Goal: Information Seeking & Learning: Learn about a topic

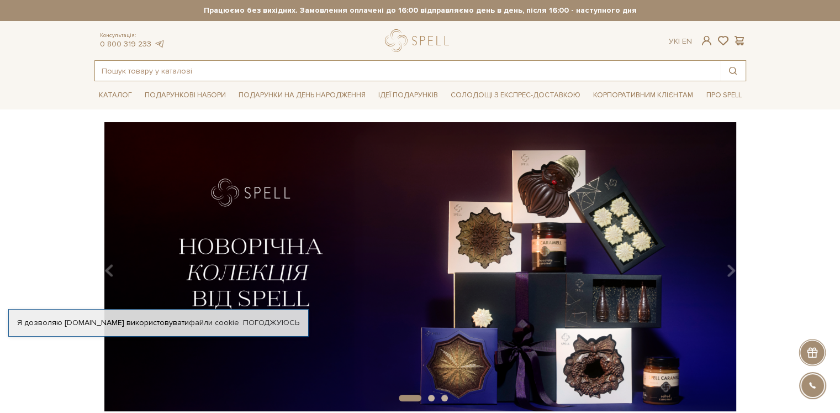
click at [248, 70] on input "text" at bounding box center [407, 71] width 625 height 20
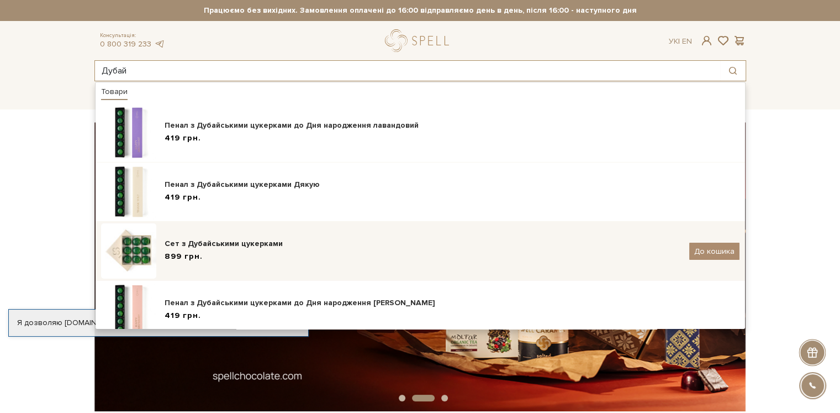
type input "Дубай"
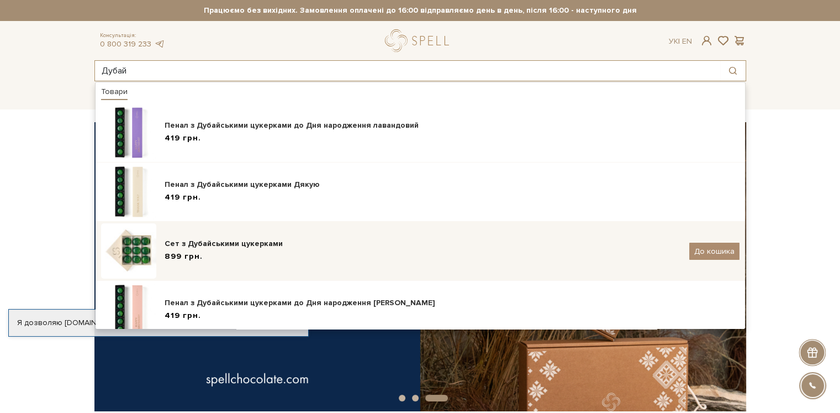
click at [256, 241] on div "Сет з Дубайськими цукерками" at bounding box center [423, 243] width 517 height 11
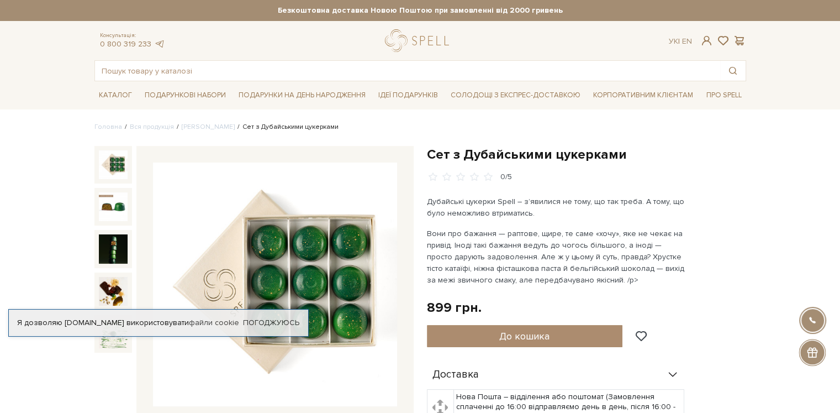
click at [115, 164] on img at bounding box center [113, 164] width 29 height 29
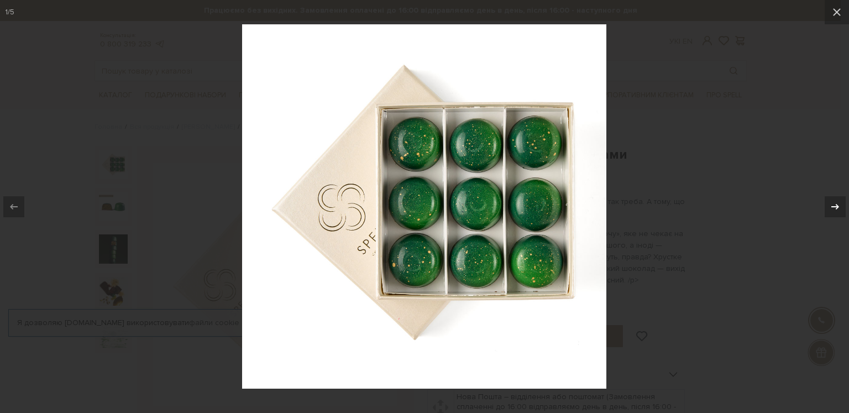
click at [829, 215] on div at bounding box center [834, 206] width 21 height 21
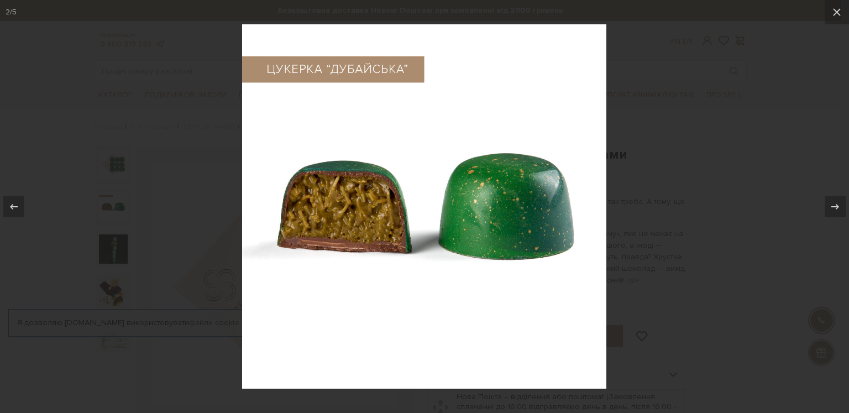
drag, startPoint x: 519, startPoint y: 299, endPoint x: 540, endPoint y: 320, distance: 29.7
click at [539, 320] on img at bounding box center [424, 206] width 364 height 364
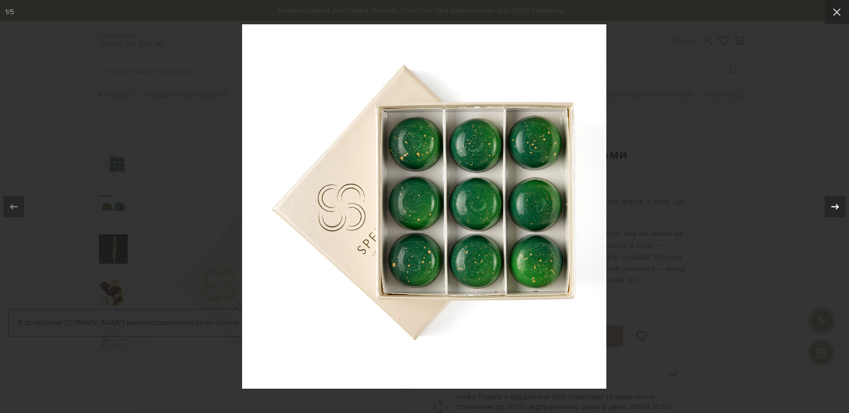
click at [835, 199] on div at bounding box center [834, 206] width 21 height 21
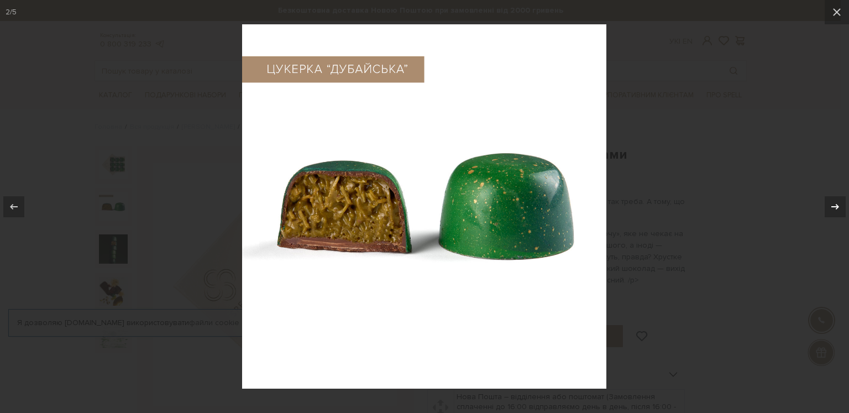
click at [833, 215] on div at bounding box center [834, 206] width 21 height 21
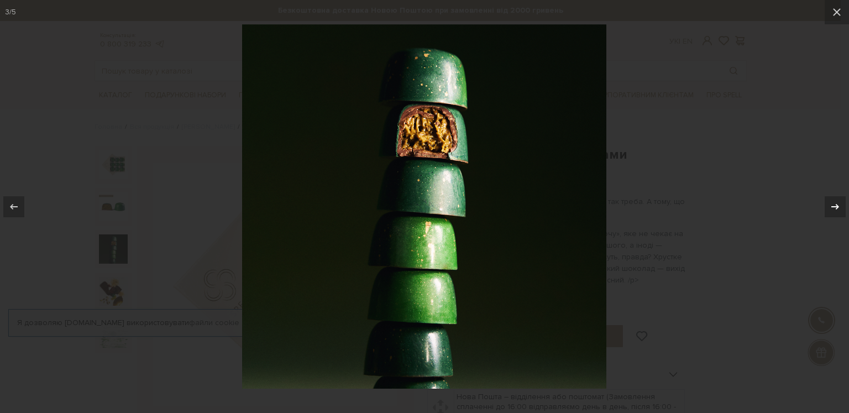
click at [838, 214] on div at bounding box center [834, 206] width 21 height 21
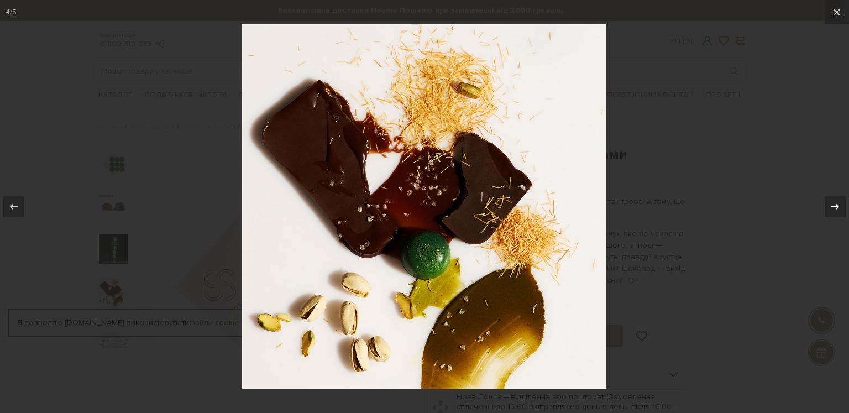
click at [839, 214] on div at bounding box center [834, 206] width 21 height 21
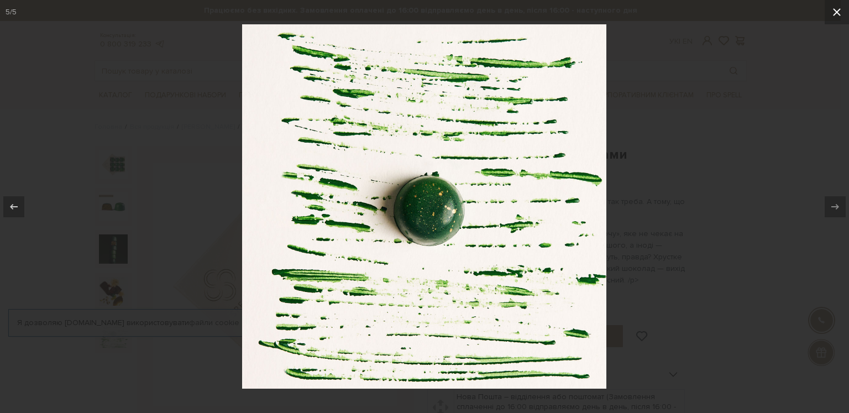
click at [837, 8] on icon at bounding box center [836, 12] width 13 height 13
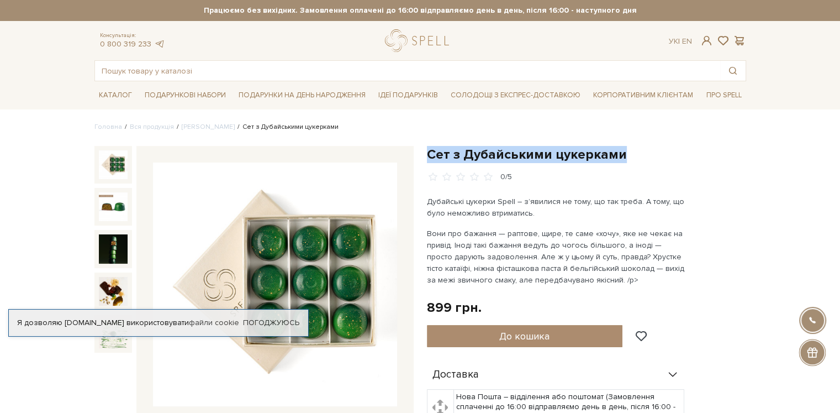
drag, startPoint x: 427, startPoint y: 153, endPoint x: 645, endPoint y: 145, distance: 218.9
click at [645, 146] on h1 "Сет з Дубайськими цукерками" at bounding box center [586, 154] width 319 height 17
copy h1 "Сет з Дубайськими цукерками"
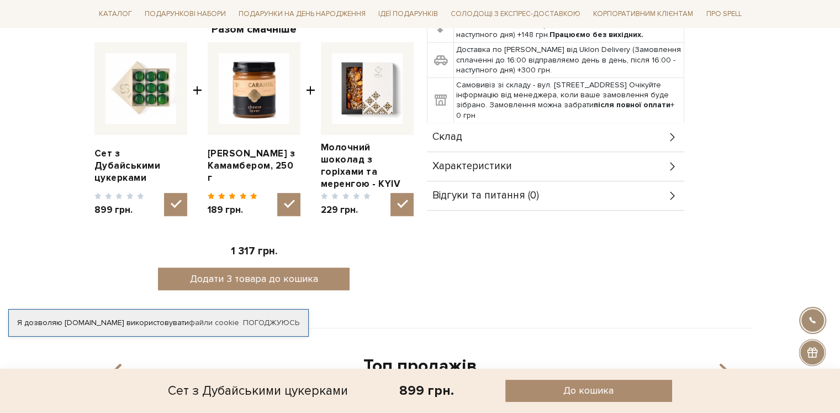
scroll to position [332, 0]
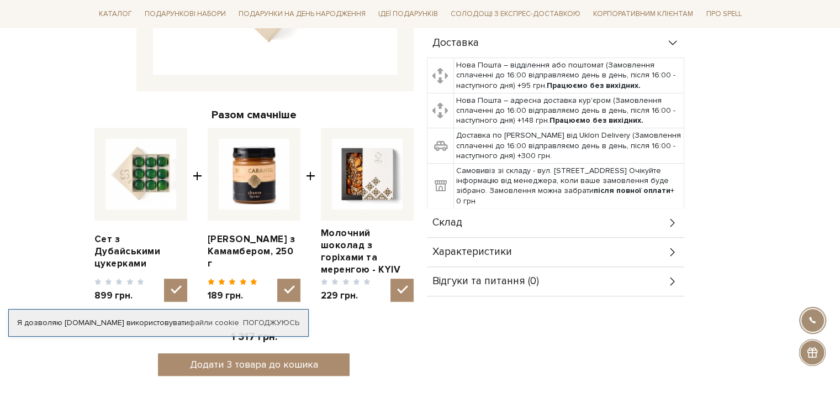
click at [473, 218] on div "Склад" at bounding box center [555, 222] width 257 height 29
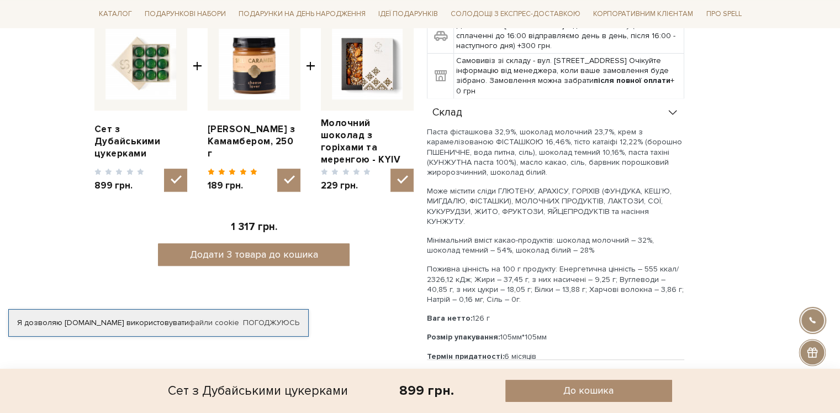
scroll to position [442, 0]
drag, startPoint x: 429, startPoint y: 135, endPoint x: 575, endPoint y: 318, distance: 234.0
click at [575, 318] on div "Паста фісташкова 32,9%, шоколад молочний 23,7%, крем з карамелізованою ФІСТАШКО…" at bounding box center [555, 244] width 257 height 234
copy div "Паста фісташкова 32,9%, шоколад молочний 23,7%, крем з карамелізованою ФІСТАШКО…"
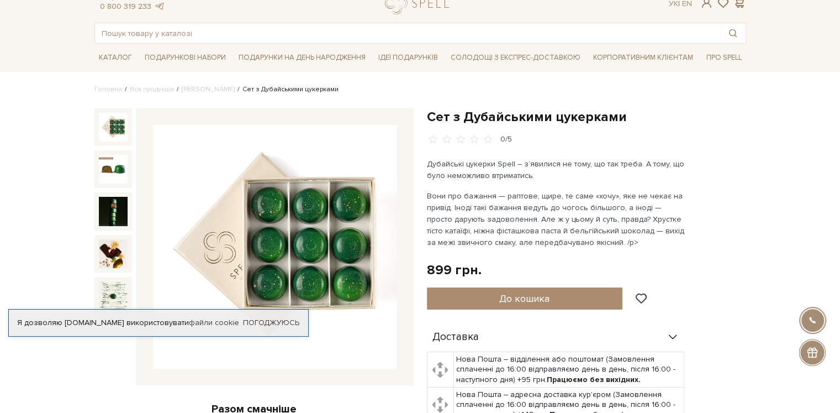
scroll to position [0, 0]
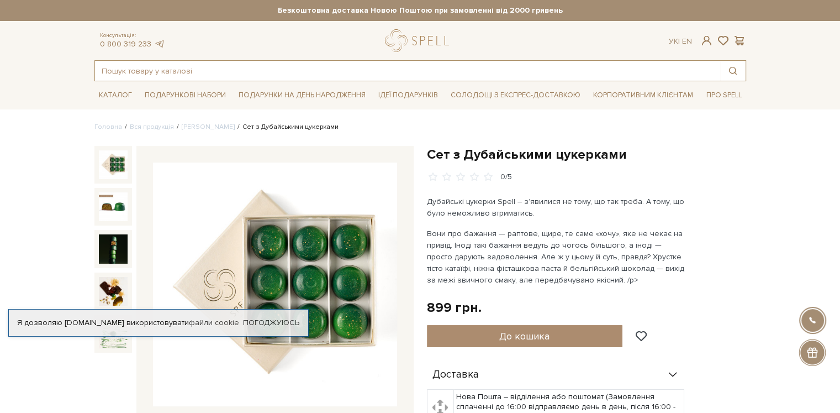
click at [383, 67] on input "text" at bounding box center [407, 71] width 625 height 20
paste input "KYIV CAKE"
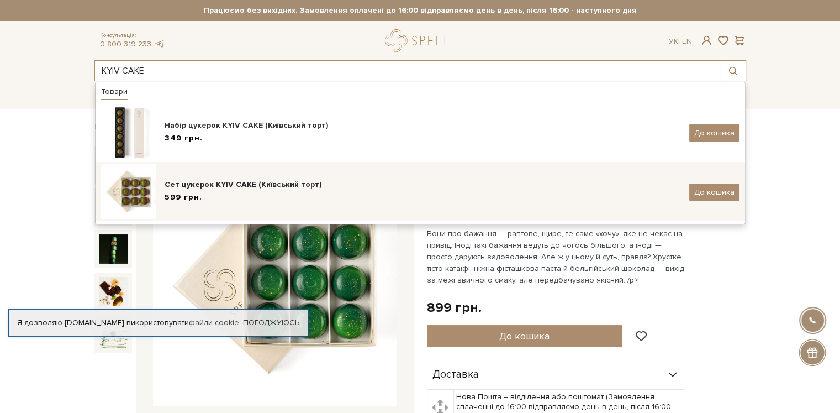
type input "KYIV CAKE"
click at [244, 187] on div "Сет цукерок KYIV CAKE (Київський торт)" at bounding box center [423, 184] width 517 height 11
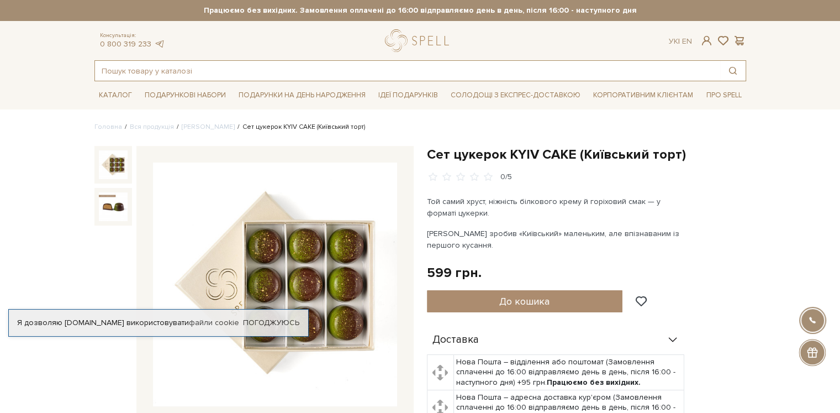
click at [335, 65] on input "text" at bounding box center [407, 71] width 625 height 20
paste input "Дубайськими"
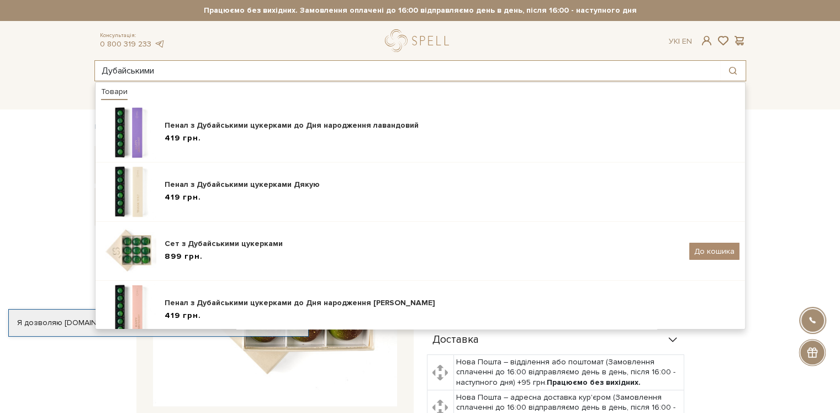
type input "Дубайськими"
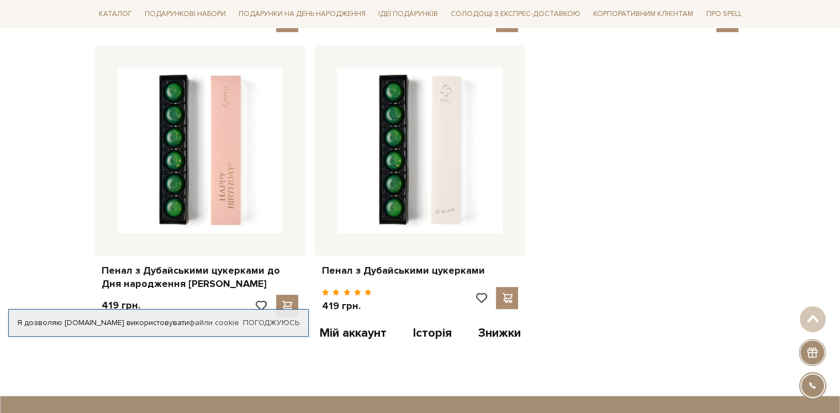
scroll to position [497, 0]
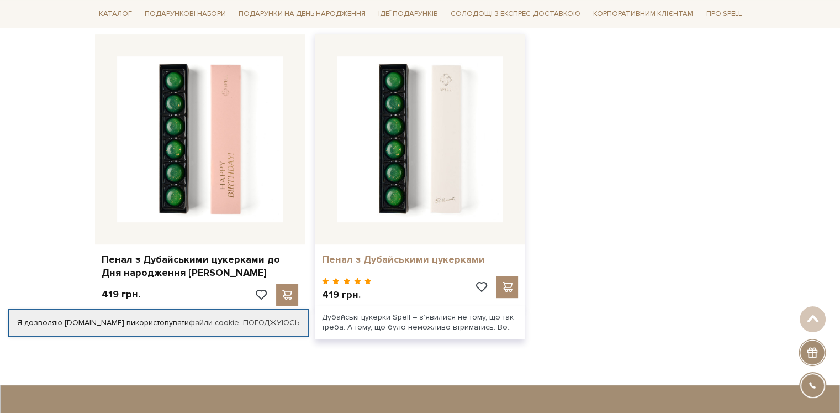
click at [403, 261] on link "Пенал з Дубайськими цукерками" at bounding box center [420, 259] width 197 height 13
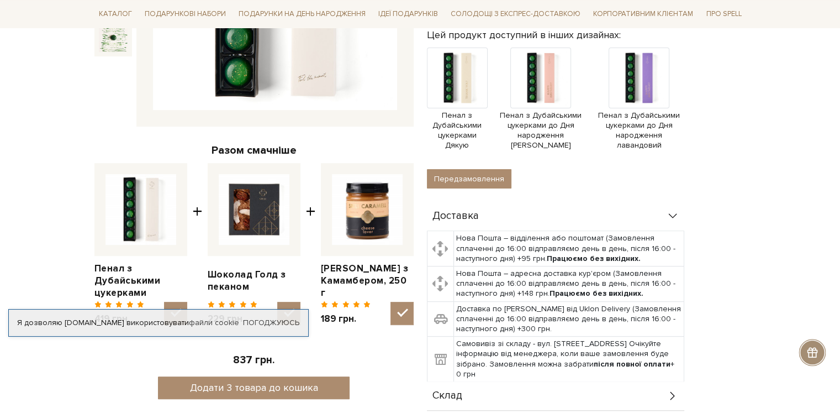
scroll to position [442, 0]
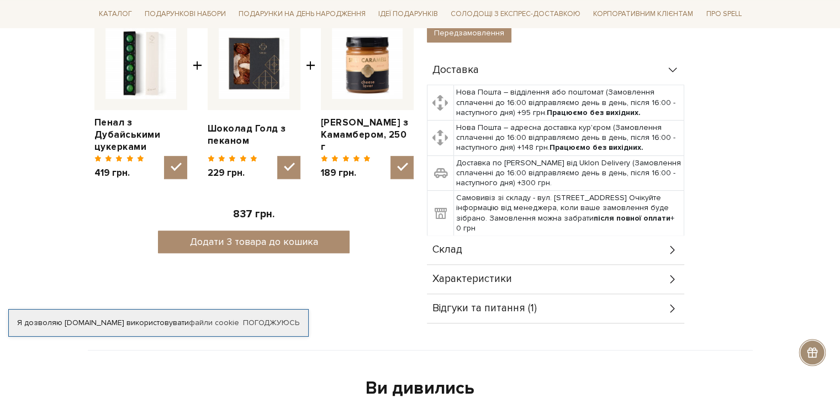
click at [444, 246] on span "Склад" at bounding box center [448, 250] width 30 height 10
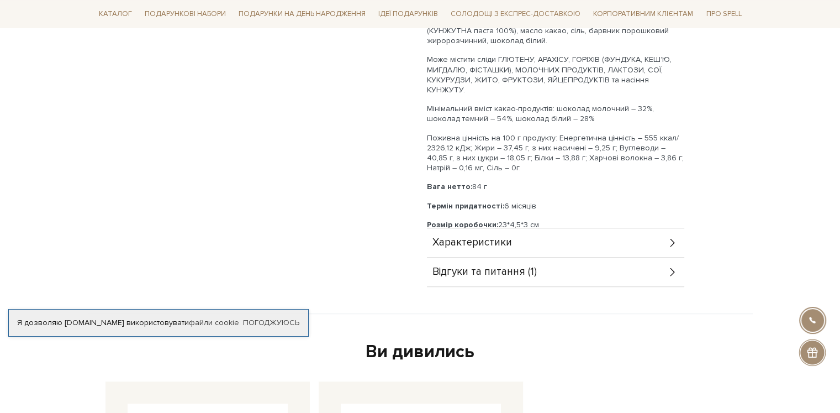
scroll to position [718, 0]
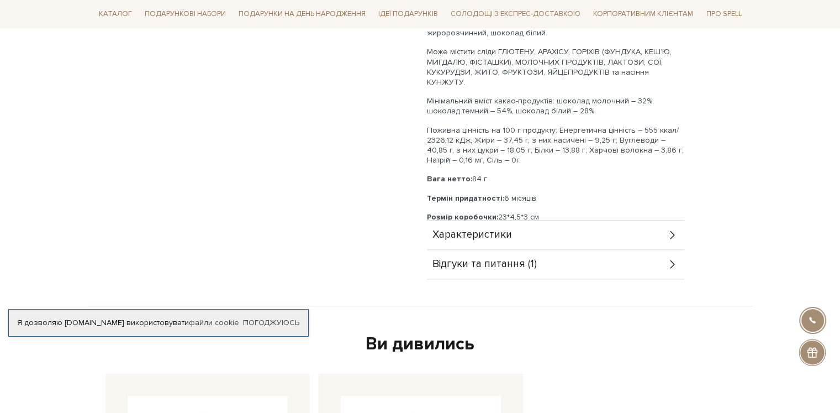
drag, startPoint x: 424, startPoint y: 166, endPoint x: 546, endPoint y: 202, distance: 126.6
copy div "Вага нетто: 84 г Термін придатності: 6 місяців Розмір коробочки: 23*4,5*3 см"
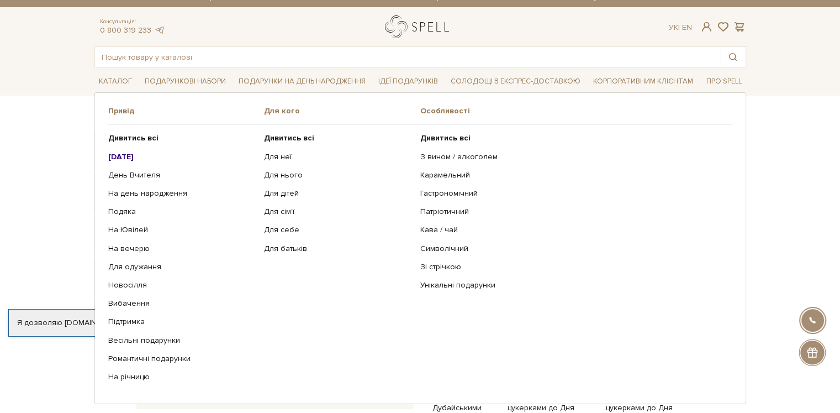
scroll to position [0, 0]
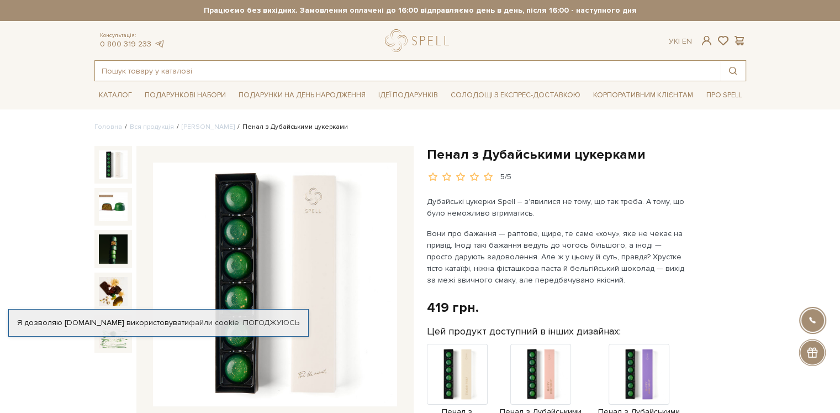
click at [366, 71] on input "text" at bounding box center [407, 71] width 625 height 20
paste input "KYIV CAKE"
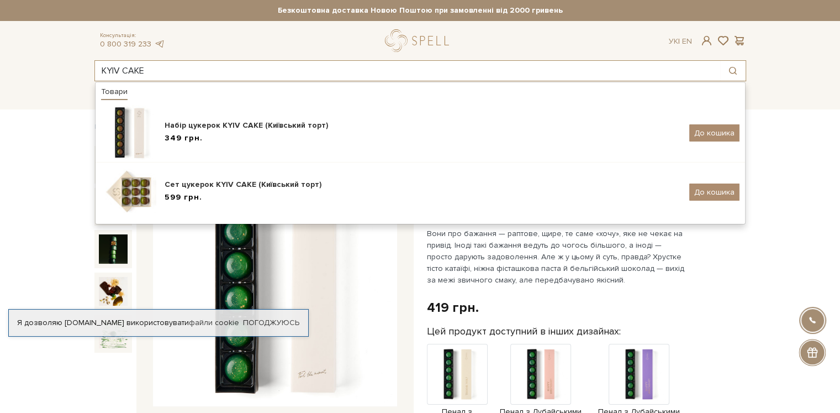
type input "KYIV CAKE"
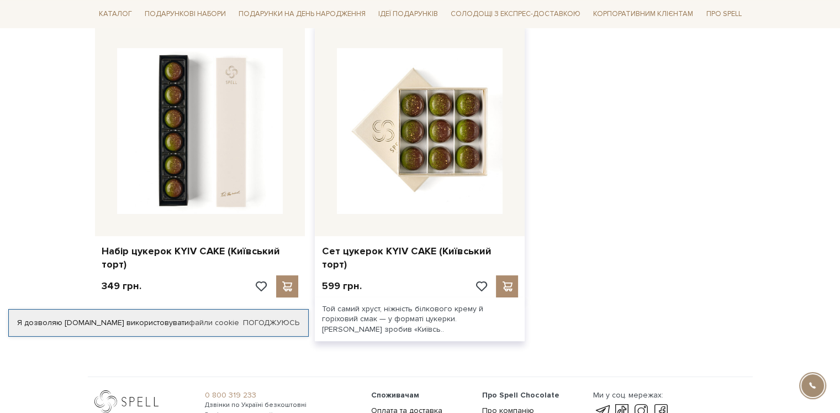
scroll to position [221, 0]
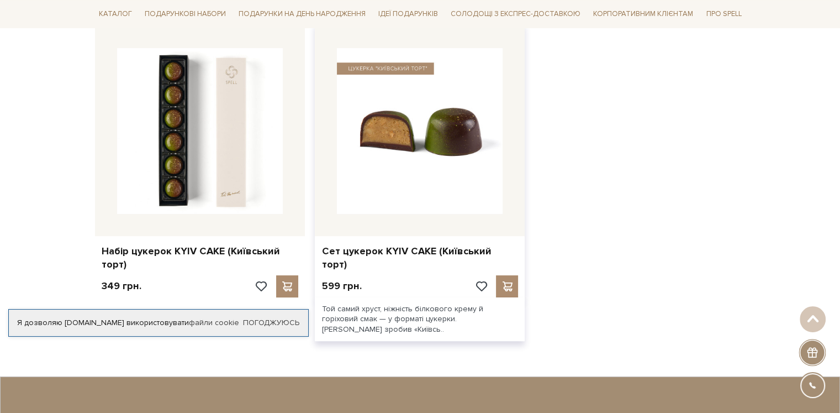
click at [442, 174] on img at bounding box center [420, 131] width 166 height 166
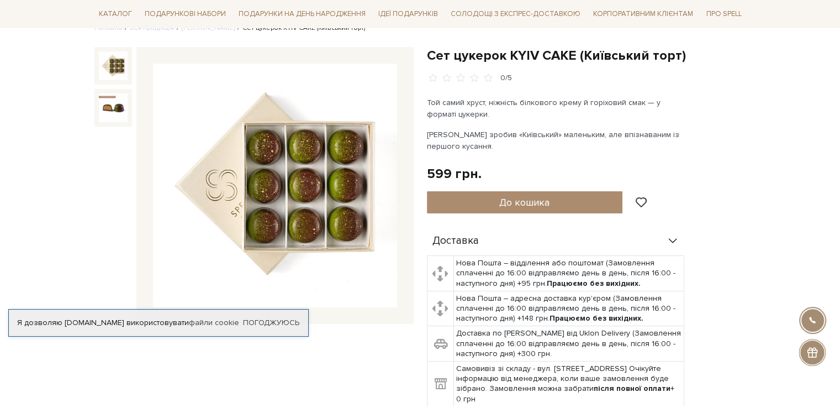
scroll to position [111, 0]
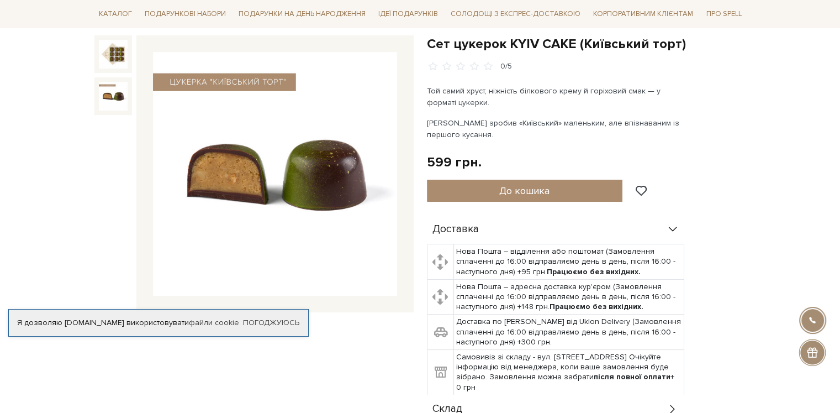
click at [111, 85] on img at bounding box center [113, 96] width 29 height 29
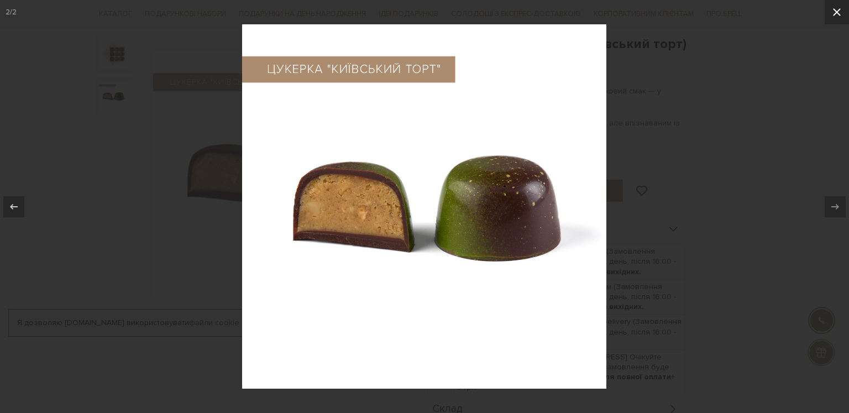
click at [840, 6] on icon at bounding box center [836, 12] width 13 height 13
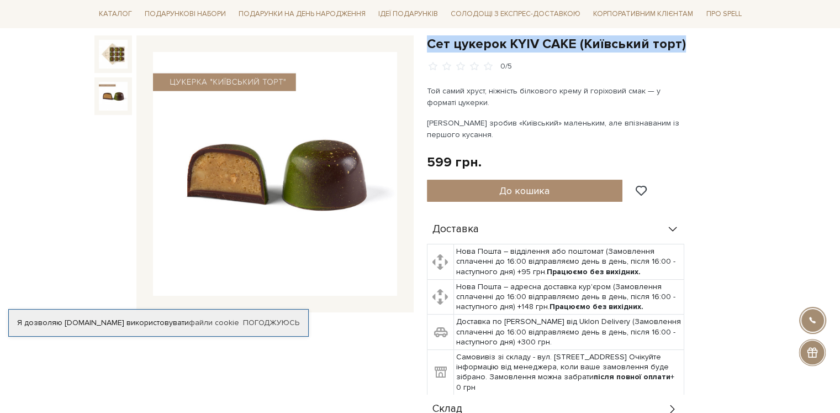
drag, startPoint x: 428, startPoint y: 40, endPoint x: 698, endPoint y: 40, distance: 270.2
click at [698, 40] on div "Сет цукерок KYIV CAKE (Київський торт) 0/5 Той самий хруст, ніжність білкового …" at bounding box center [586, 259] width 333 height 448
copy h1 "Сет цукерок KYIV CAKE (Київський торт)"
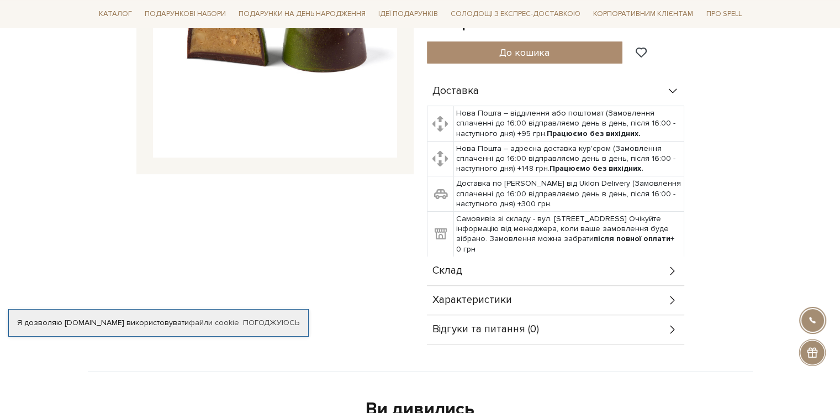
scroll to position [276, 0]
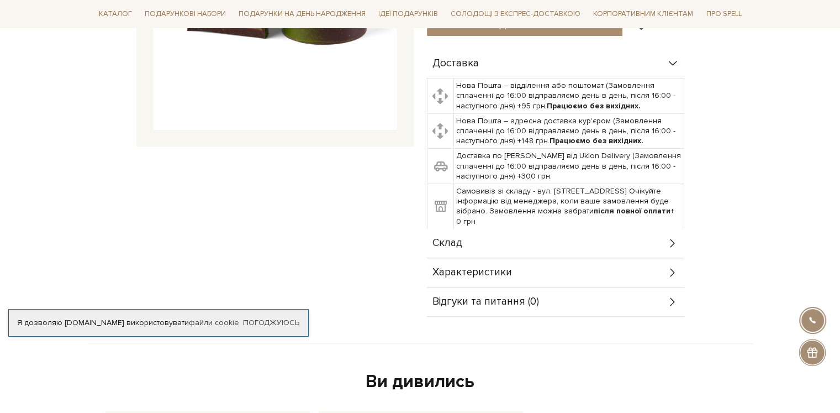
click at [471, 235] on div "Склад" at bounding box center [555, 243] width 257 height 29
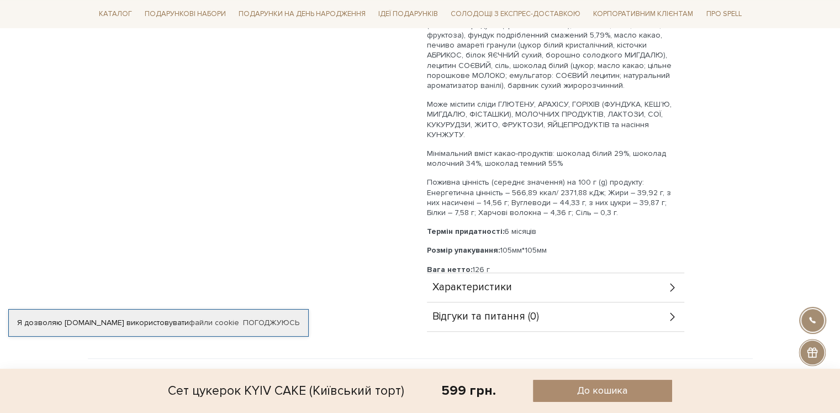
scroll to position [497, 0]
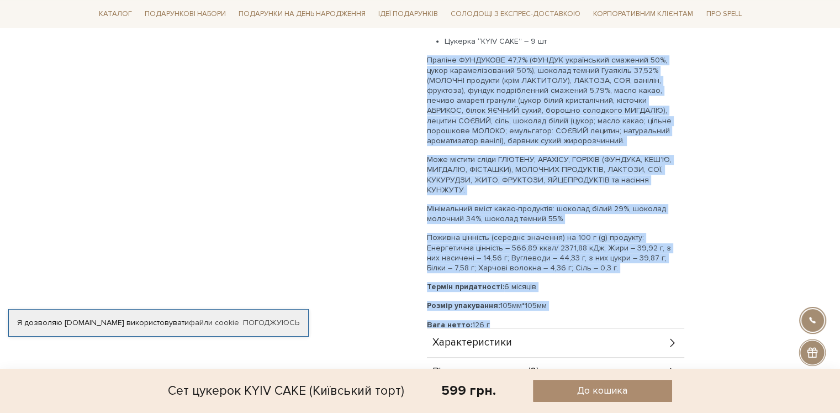
drag, startPoint x: 426, startPoint y: 59, endPoint x: 574, endPoint y: 308, distance: 289.4
click at [574, 308] on div "Сет цукерок KYIV CAKE (Київський торт) 0/5 Той самий хруст, ніжність білкового …" at bounding box center [586, 18] width 333 height 739
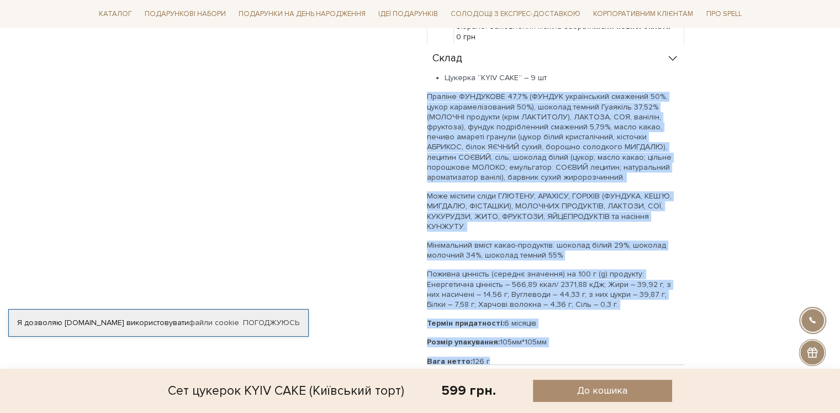
scroll to position [442, 0]
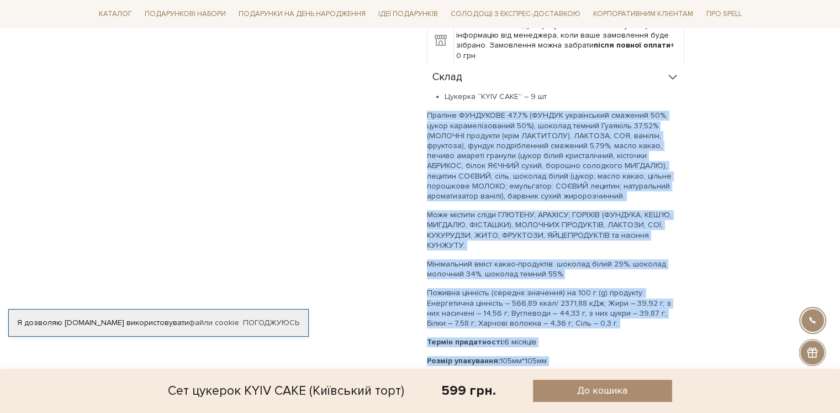
copy div "Праліне ФУНДУКОВЕ 47,7% (ФУНДУК український смажений 50%, цукор карамелізований…"
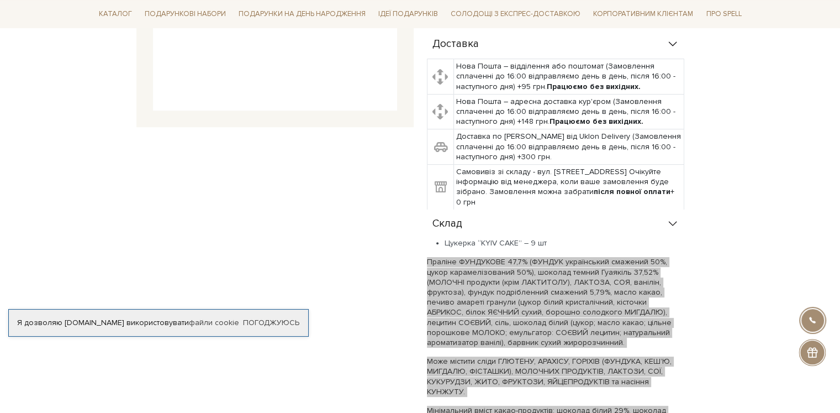
scroll to position [387, 0]
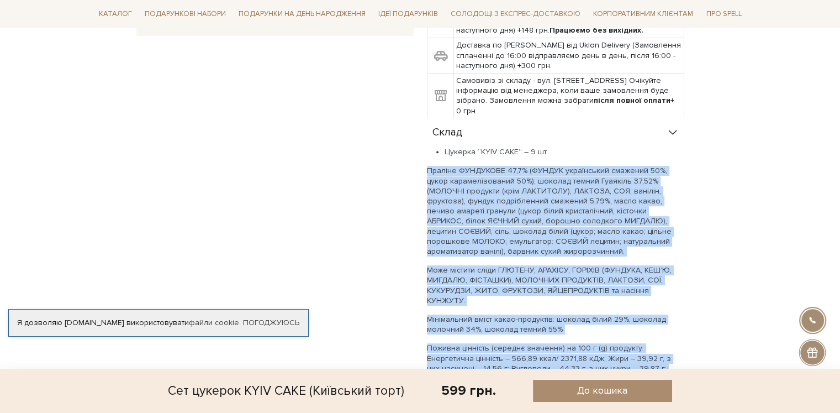
click at [464, 188] on p "Праліне ФУНДУКОВЕ 47,7% (ФУНДУК український смажений 50%, цукор карамелізований…" at bounding box center [555, 211] width 257 height 91
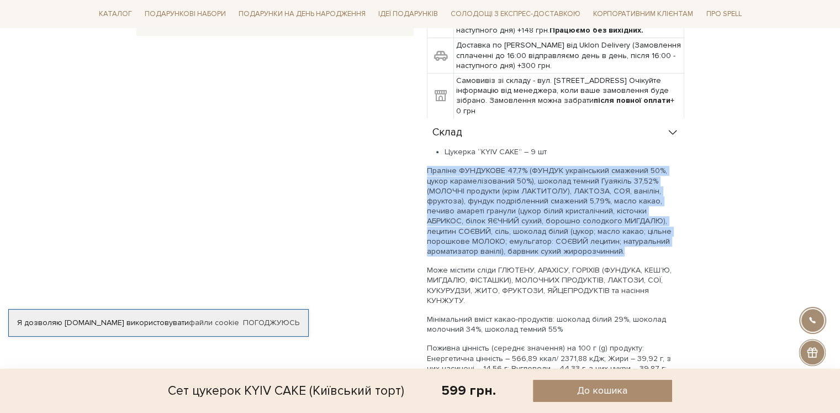
drag, startPoint x: 423, startPoint y: 166, endPoint x: 594, endPoint y: 255, distance: 192.5
click at [594, 255] on div "Сет цукерок KYIV CAKE (Київський торт) 0/5 Той самий хруст, ніжність білкового …" at bounding box center [586, 128] width 333 height 739
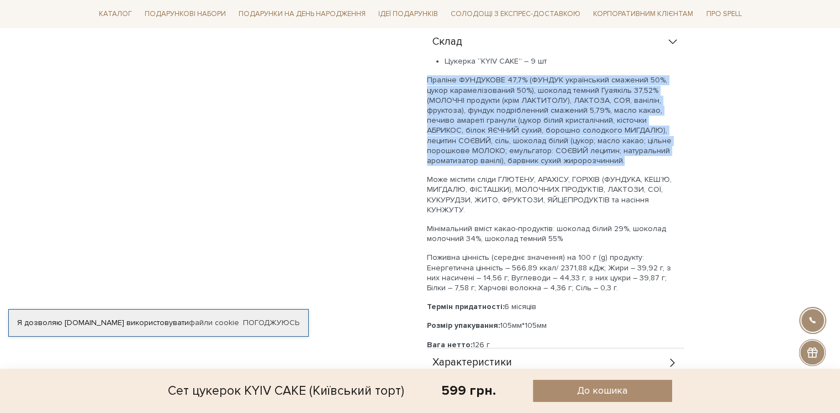
scroll to position [497, 0]
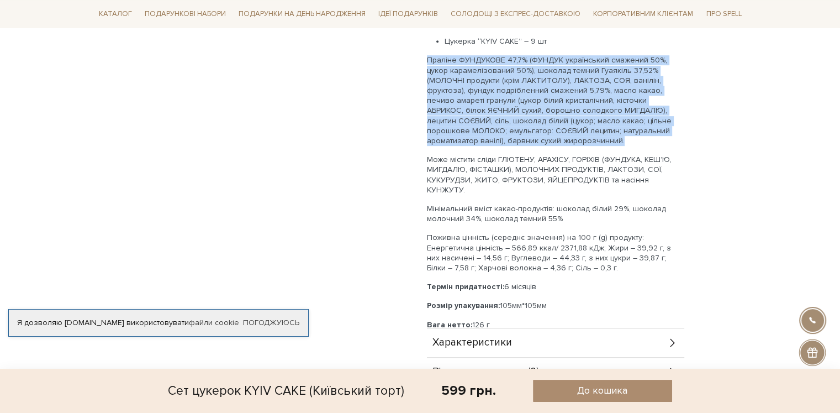
copy p "Праліне ФУНДУКОВЕ 47,7% (ФУНДУК український смажений 50%, цукор карамелізований…"
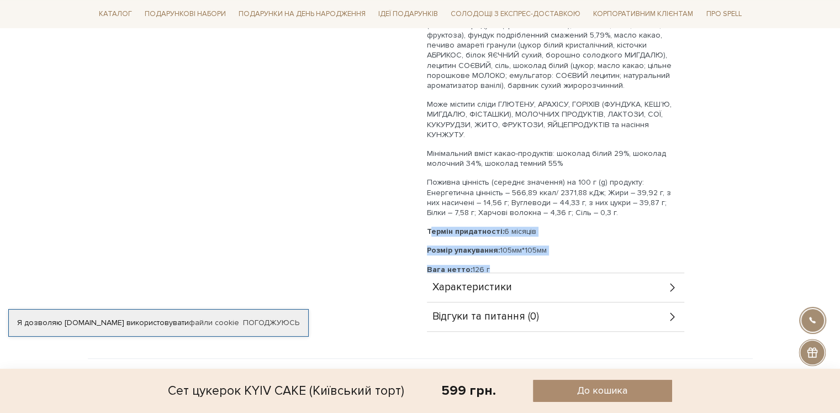
drag, startPoint x: 427, startPoint y: 217, endPoint x: 512, endPoint y: 259, distance: 94.9
click at [509, 258] on div "Цукерка “KYIV CAKE” – 9 шт Праліне ФУНДУКОВЕ 47,7% (ФУНДУК український смажений…" at bounding box center [555, 127] width 257 height 293
copy div "Термін придатності: 6 місяців Розмір упакування: 105мм*105мм Вага нетто: 126 г"
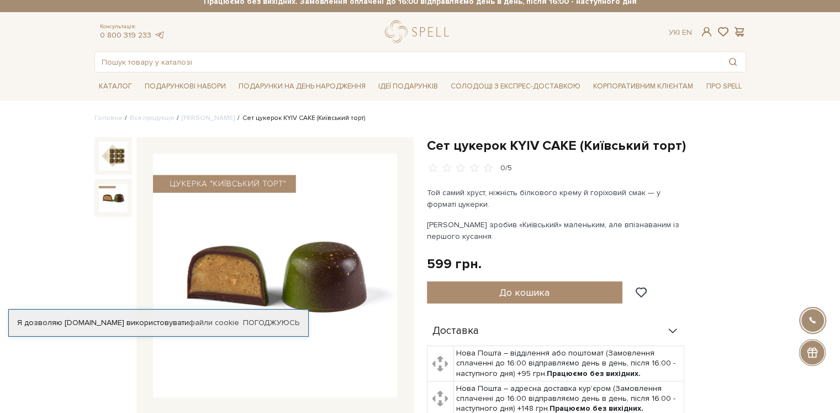
scroll to position [0, 0]
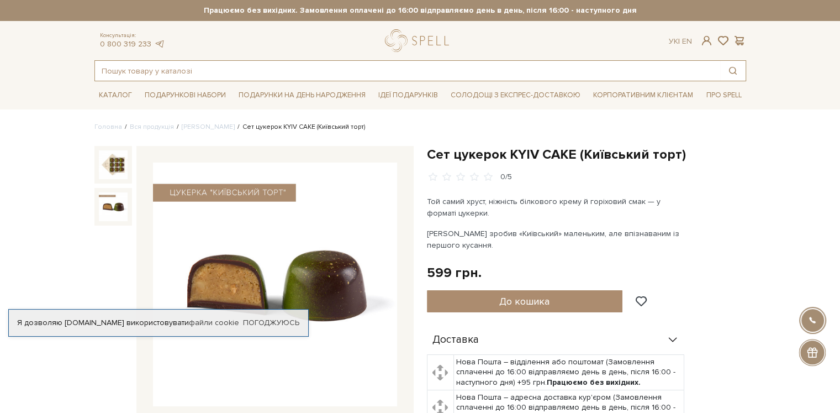
click at [361, 62] on input "text" at bounding box center [407, 71] width 625 height 20
paste input "Життєлюбка"
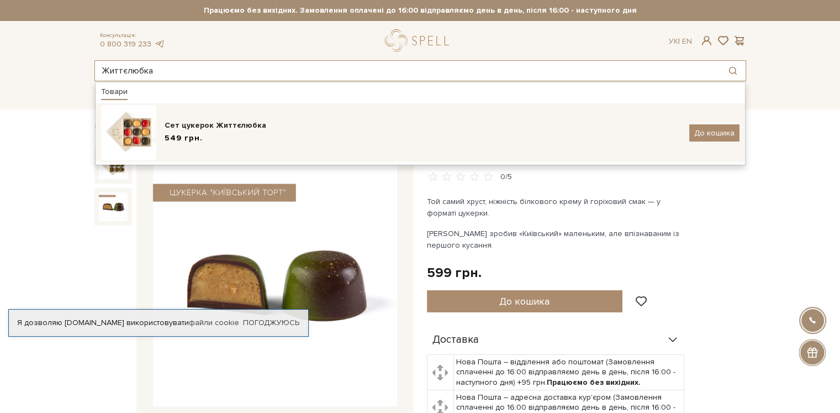
type input "Життєлюбка"
click at [254, 122] on div "Сет цукерок Життєлюбка" at bounding box center [423, 125] width 517 height 11
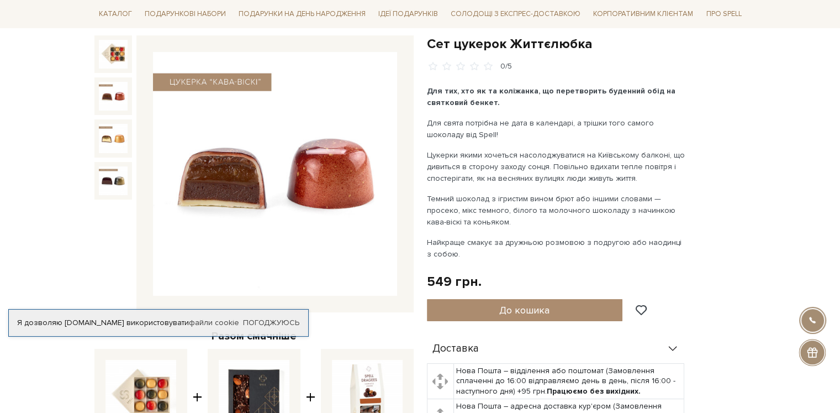
click at [113, 89] on img at bounding box center [113, 96] width 29 height 29
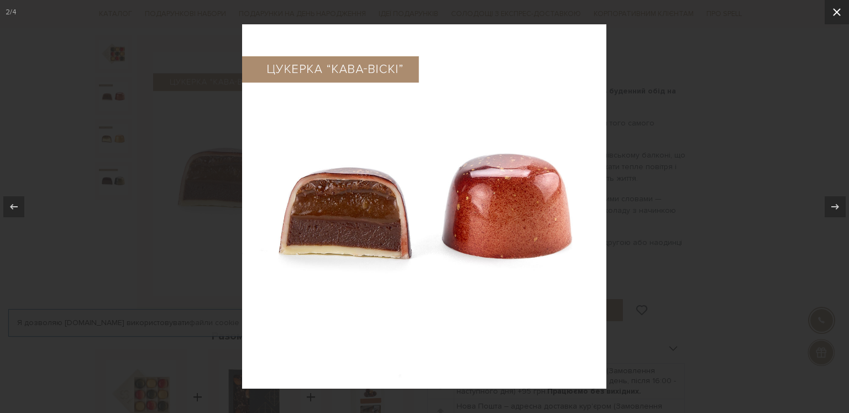
click at [838, 12] on icon at bounding box center [836, 12] width 13 height 13
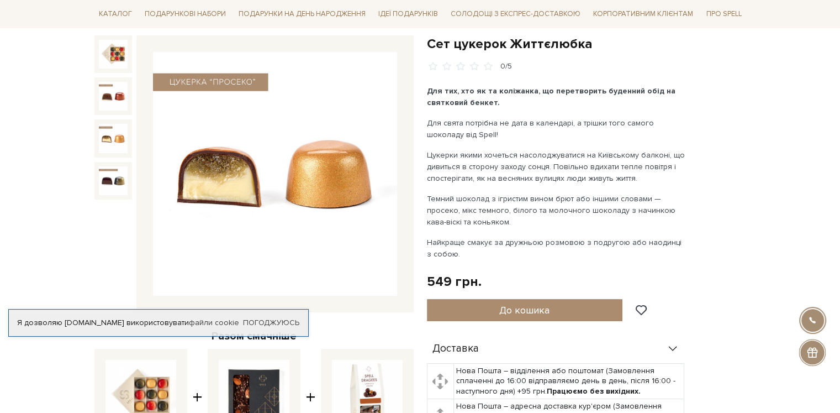
click at [107, 139] on img at bounding box center [113, 138] width 29 height 29
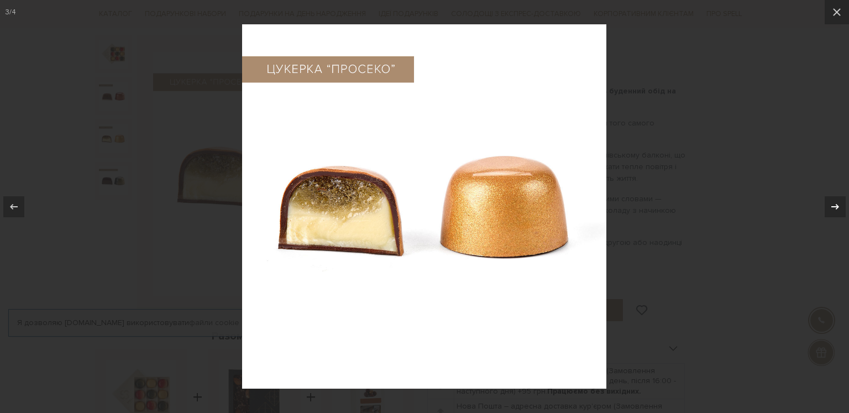
click at [832, 200] on icon at bounding box center [834, 206] width 13 height 13
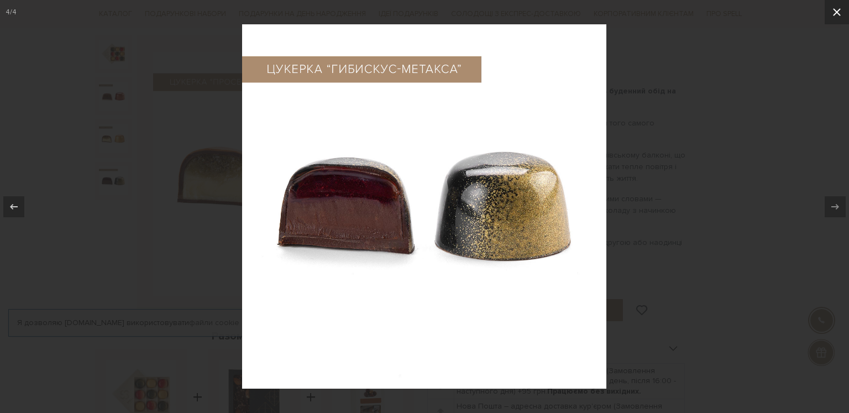
click at [835, 9] on icon at bounding box center [836, 12] width 13 height 13
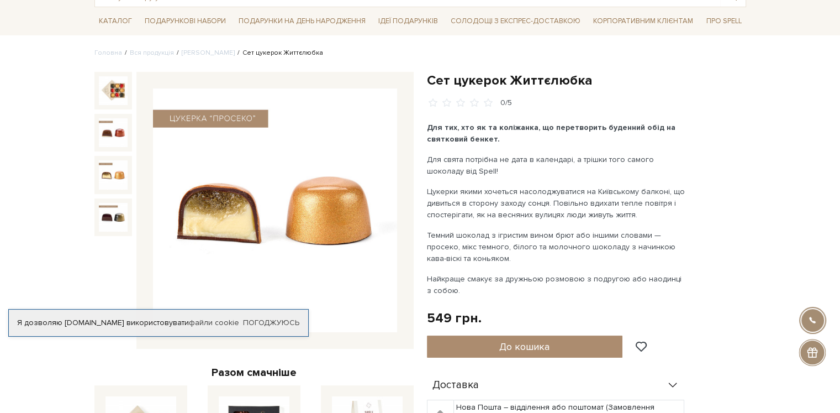
scroll to position [55, 0]
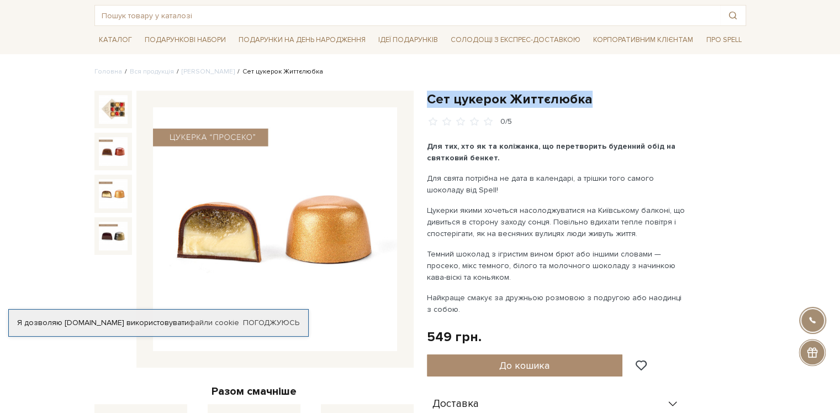
drag, startPoint x: 427, startPoint y: 98, endPoint x: 592, endPoint y: 92, distance: 165.3
click at [592, 92] on div "Сет цукерок Життєлюбка 0/5 Для тих, хто як та коліжанка, що перетворить буденни…" at bounding box center [586, 374] width 333 height 567
copy h1 "Сет цукерок Життєлюбка"
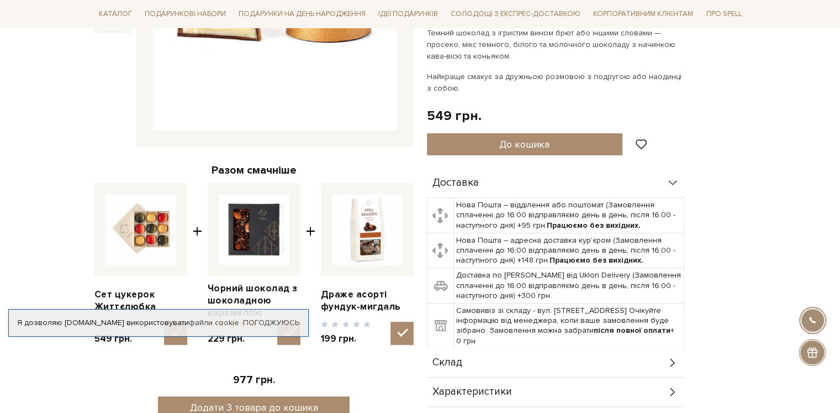
scroll to position [497, 0]
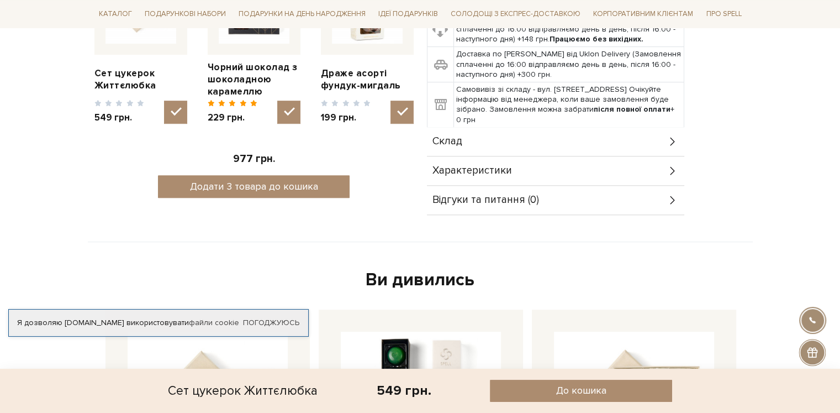
click at [475, 153] on div "Склад" at bounding box center [555, 141] width 257 height 29
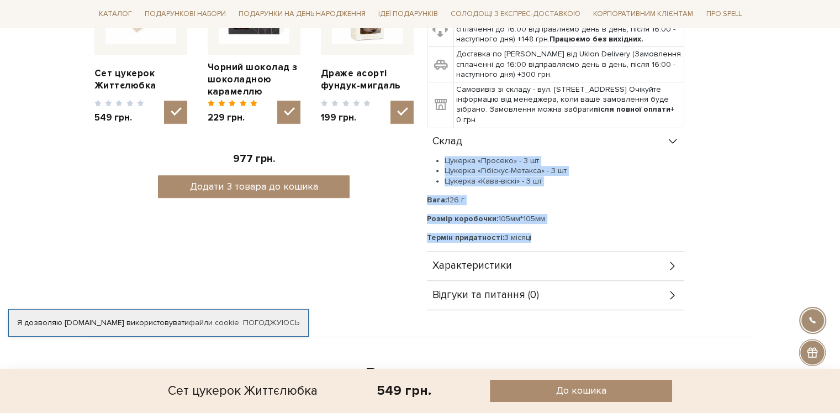
drag, startPoint x: 442, startPoint y: 157, endPoint x: 551, endPoint y: 239, distance: 136.5
click at [551, 239] on div "Цукерка «Просеко» - 3 шт Цукерка «Гібіскус-Метакса» - 3 шт Цукерка «Кава-віскі»…" at bounding box center [555, 199] width 257 height 87
copy div "Цукерка «Просеко» - 3 шт Цукерка «Гібіскус-Метакса» - 3 шт Цукерка «Кава-віскі»…"
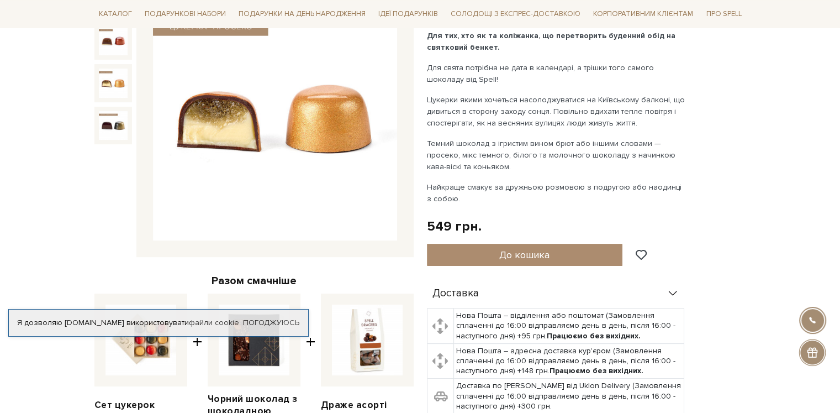
scroll to position [0, 0]
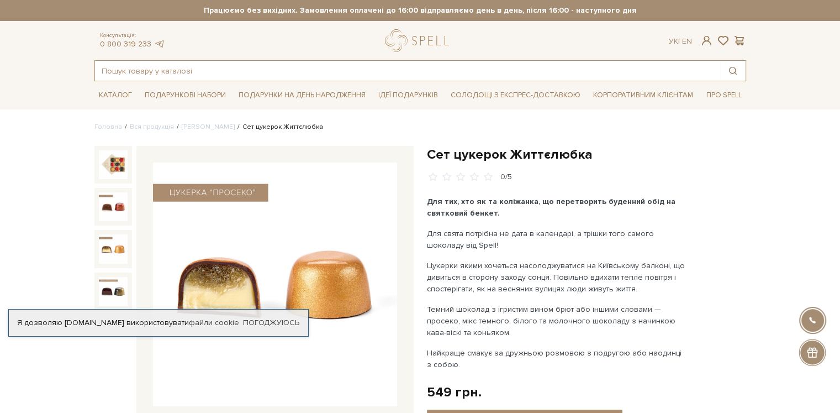
click at [274, 63] on input "text" at bounding box center [407, 71] width 625 height 20
paste input "Сонцезалежна"
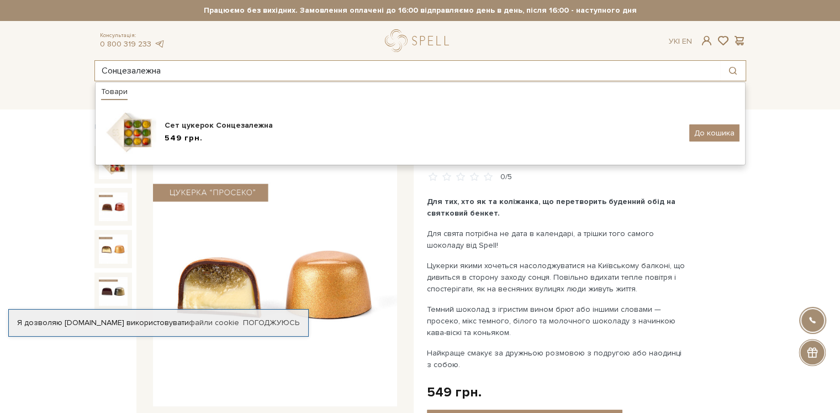
type input "Сонцезалежна"
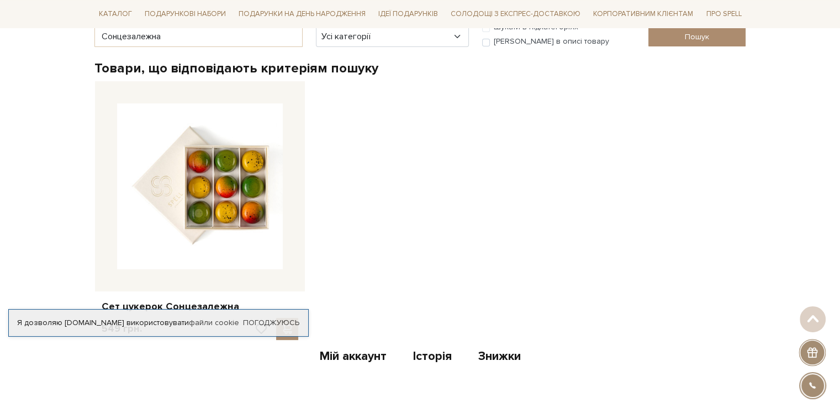
click at [218, 157] on img at bounding box center [200, 186] width 166 height 166
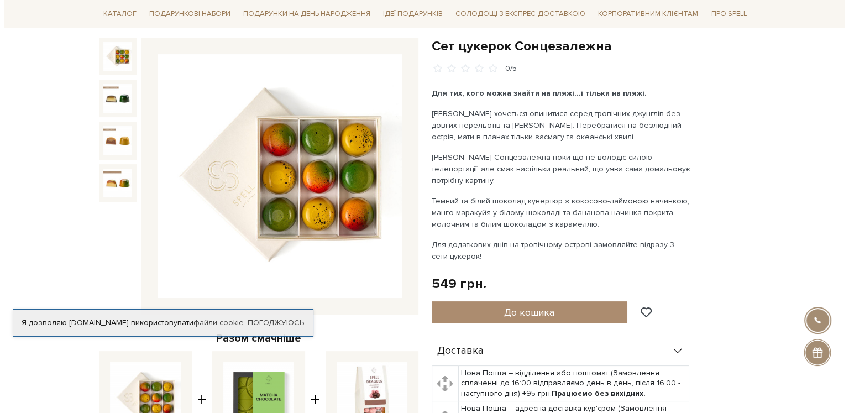
scroll to position [111, 0]
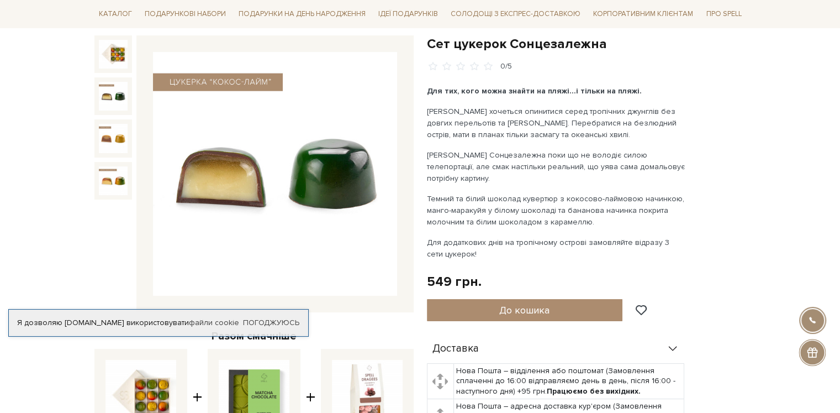
click at [110, 96] on img at bounding box center [113, 96] width 29 height 29
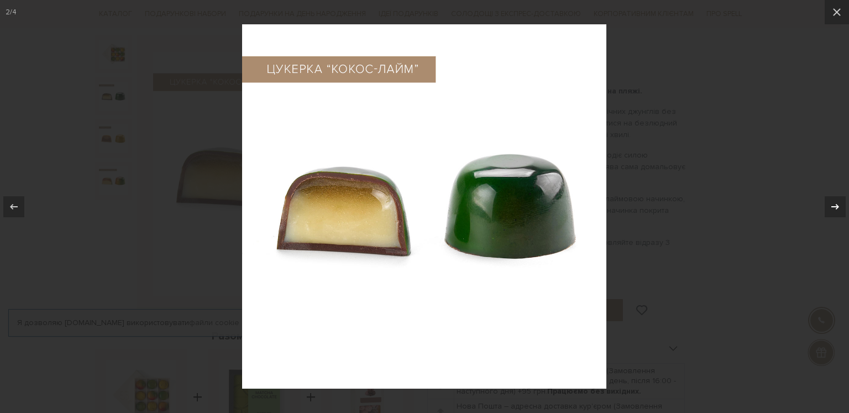
click at [840, 204] on button at bounding box center [829, 206] width 39 height 55
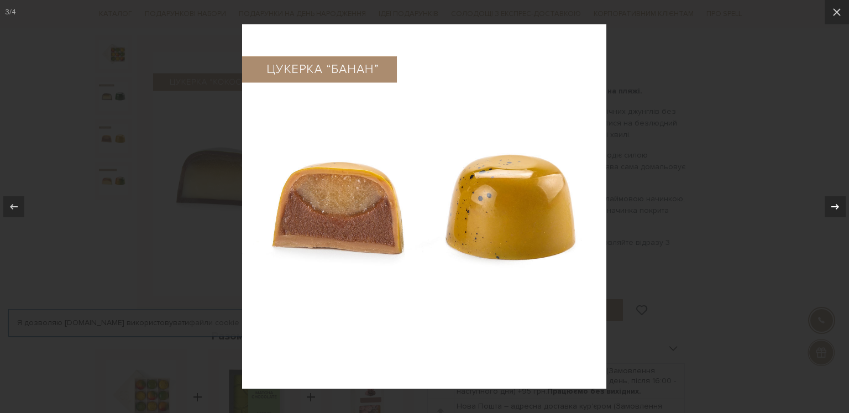
click at [840, 199] on div at bounding box center [834, 206] width 21 height 21
click at [832, 17] on icon at bounding box center [836, 12] width 13 height 13
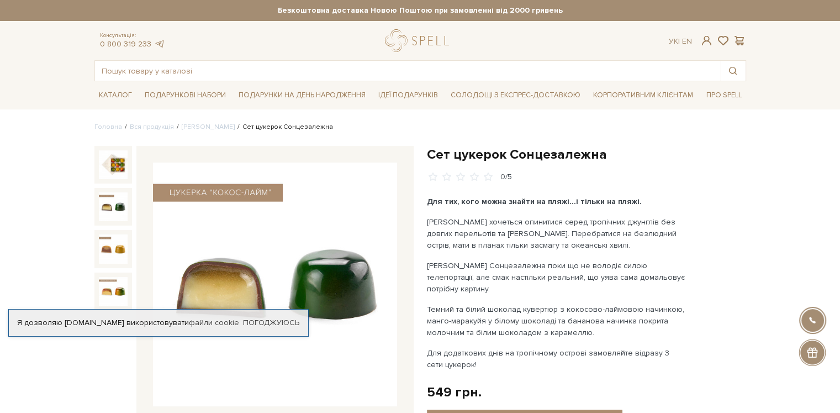
drag, startPoint x: 816, startPoint y: 207, endPoint x: 804, endPoint y: 206, distance: 11.6
drag, startPoint x: 423, startPoint y: 152, endPoint x: 617, endPoint y: 156, distance: 194.0
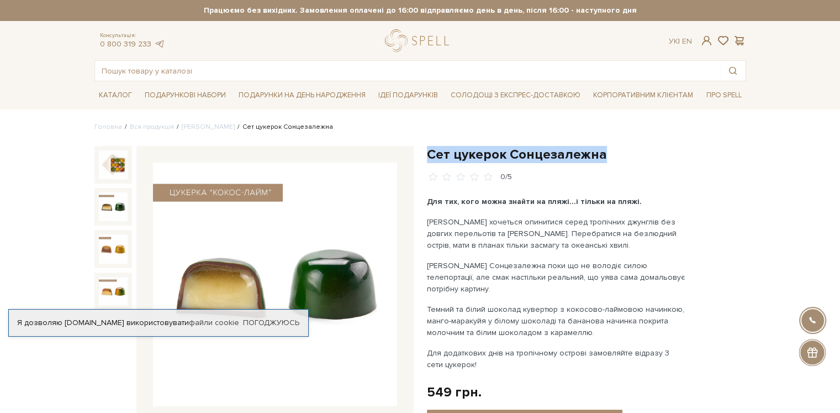
copy h1 "Сет цукерок Сонцезалежна"
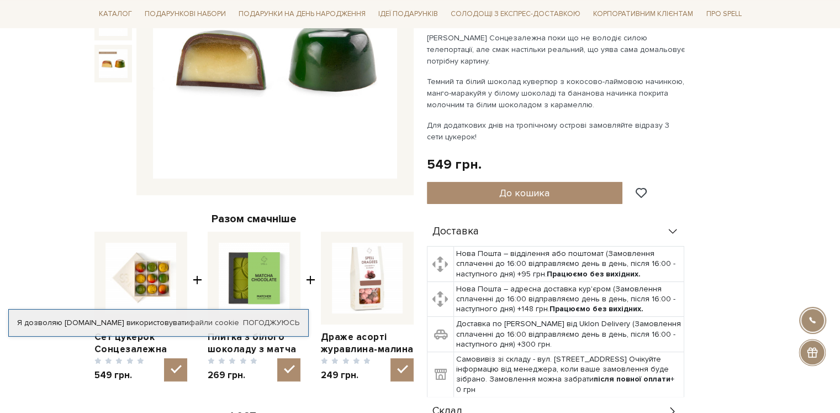
scroll to position [387, 0]
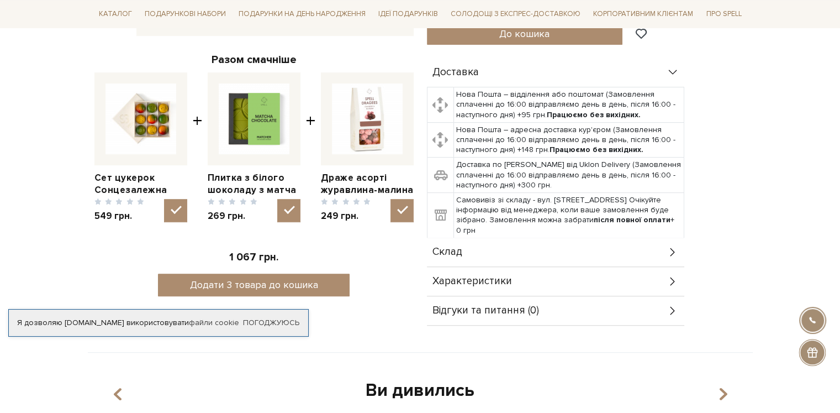
click at [459, 247] on span "Склад" at bounding box center [448, 252] width 30 height 10
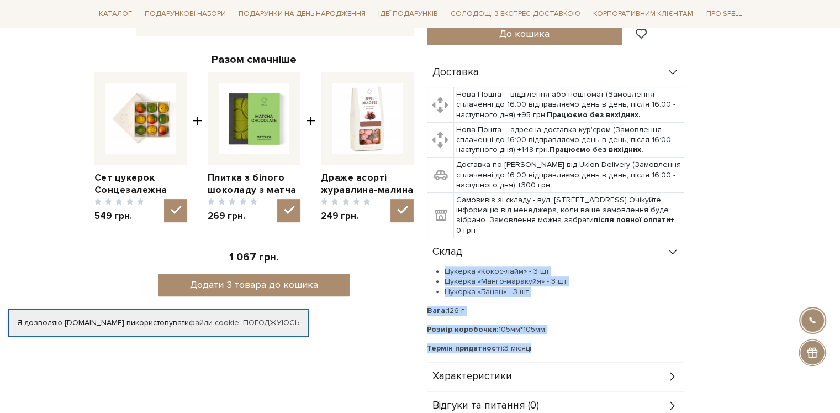
drag, startPoint x: 445, startPoint y: 257, endPoint x: 575, endPoint y: 343, distance: 156.0
click at [575, 343] on div "Цукерка «Кокос-лайм» - 3 шт Цукерка «Манго-маракуйя» - 3 шт Цукерка «Банан» - 3…" at bounding box center [555, 314] width 257 height 96
copy div "Цукерка «Кокос-лайм» - 3 шт Цукерка «Манго-маракуйя» - 3 шт Цукерка «Банан» - 3…"
